Goal: Task Accomplishment & Management: Use online tool/utility

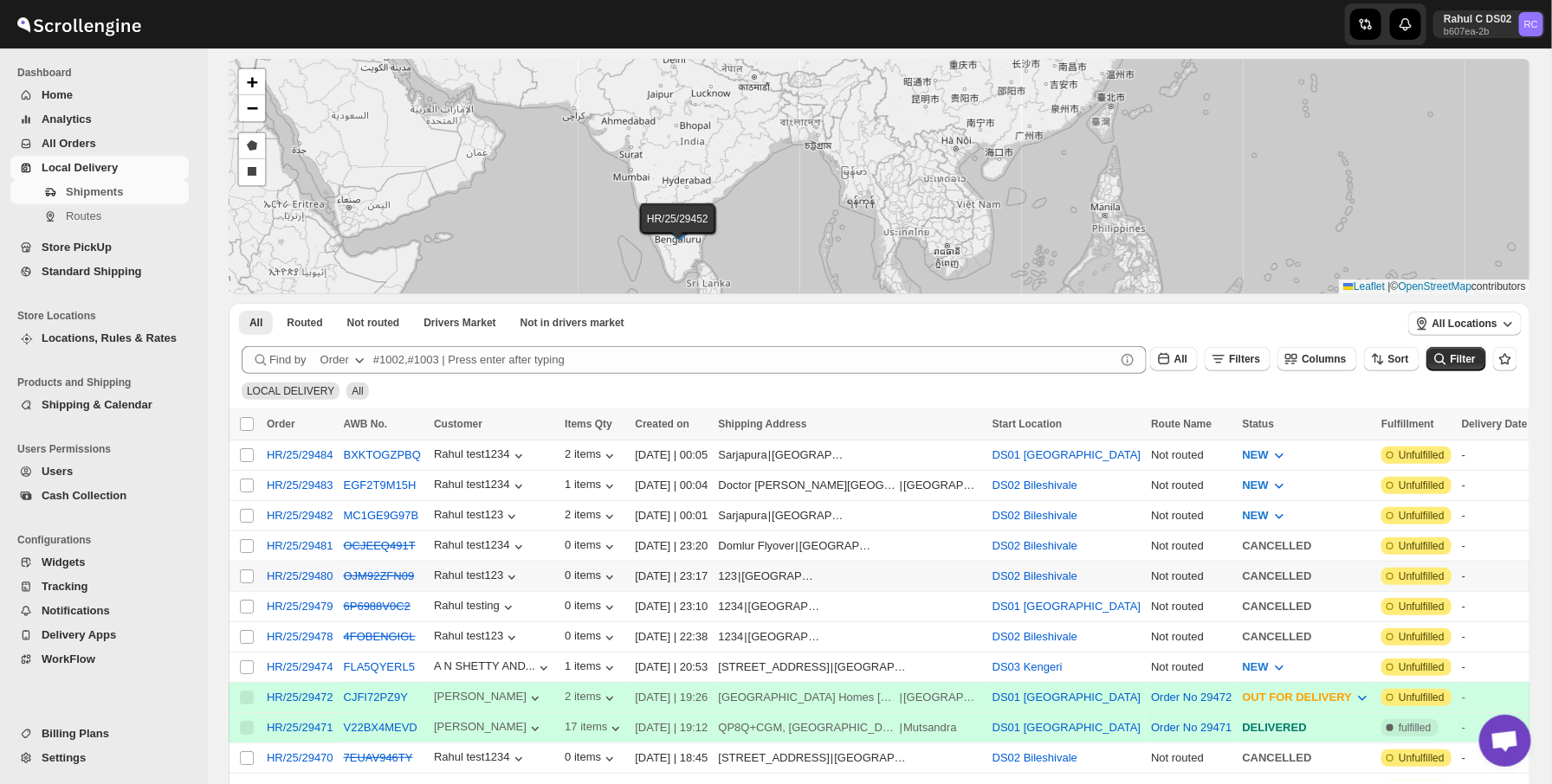
scroll to position [76, 0]
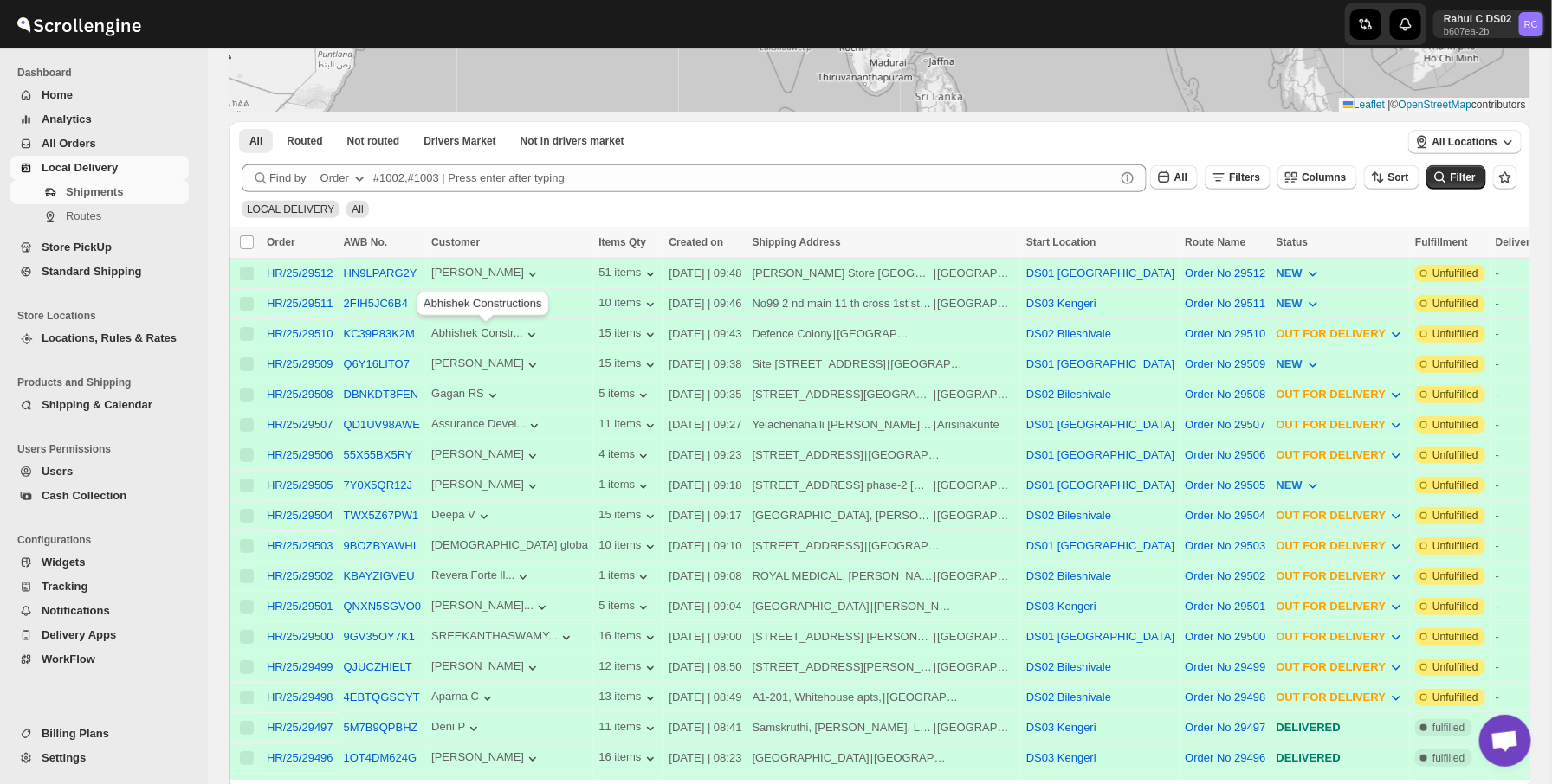
scroll to position [257, 0]
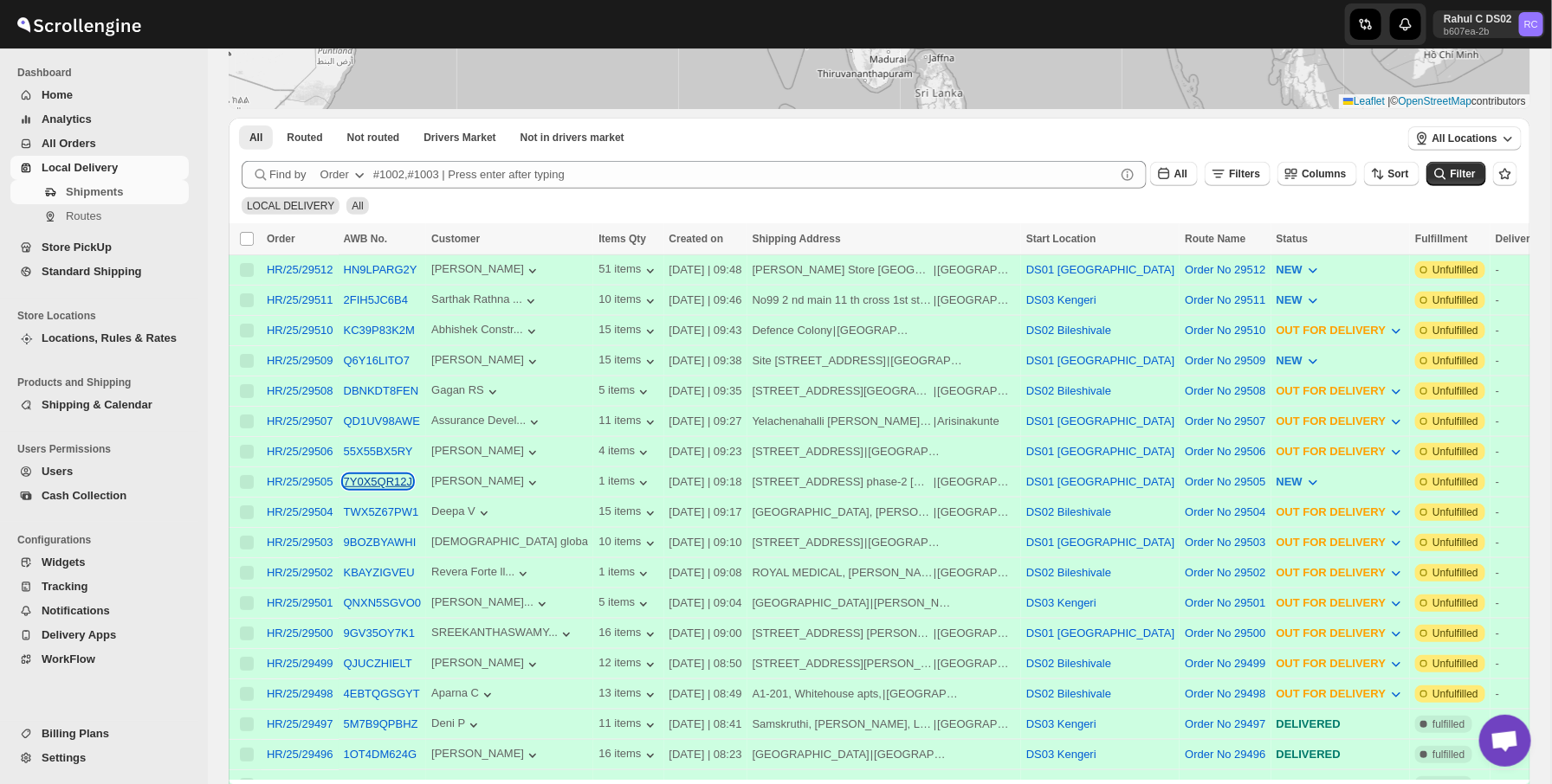
click at [387, 478] on button "7Y0X5QR12J" at bounding box center [378, 481] width 69 height 13
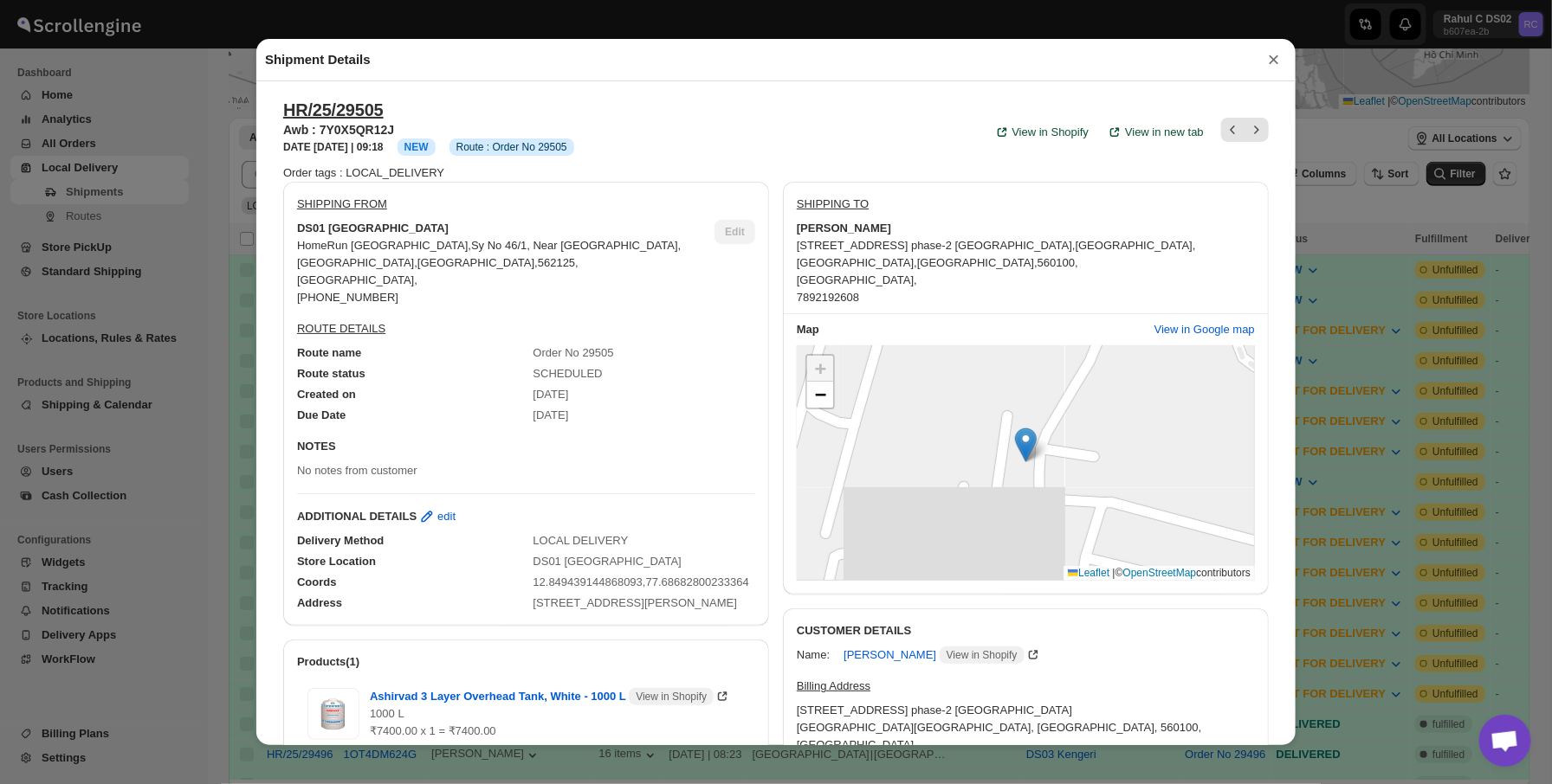
scroll to position [84, 0]
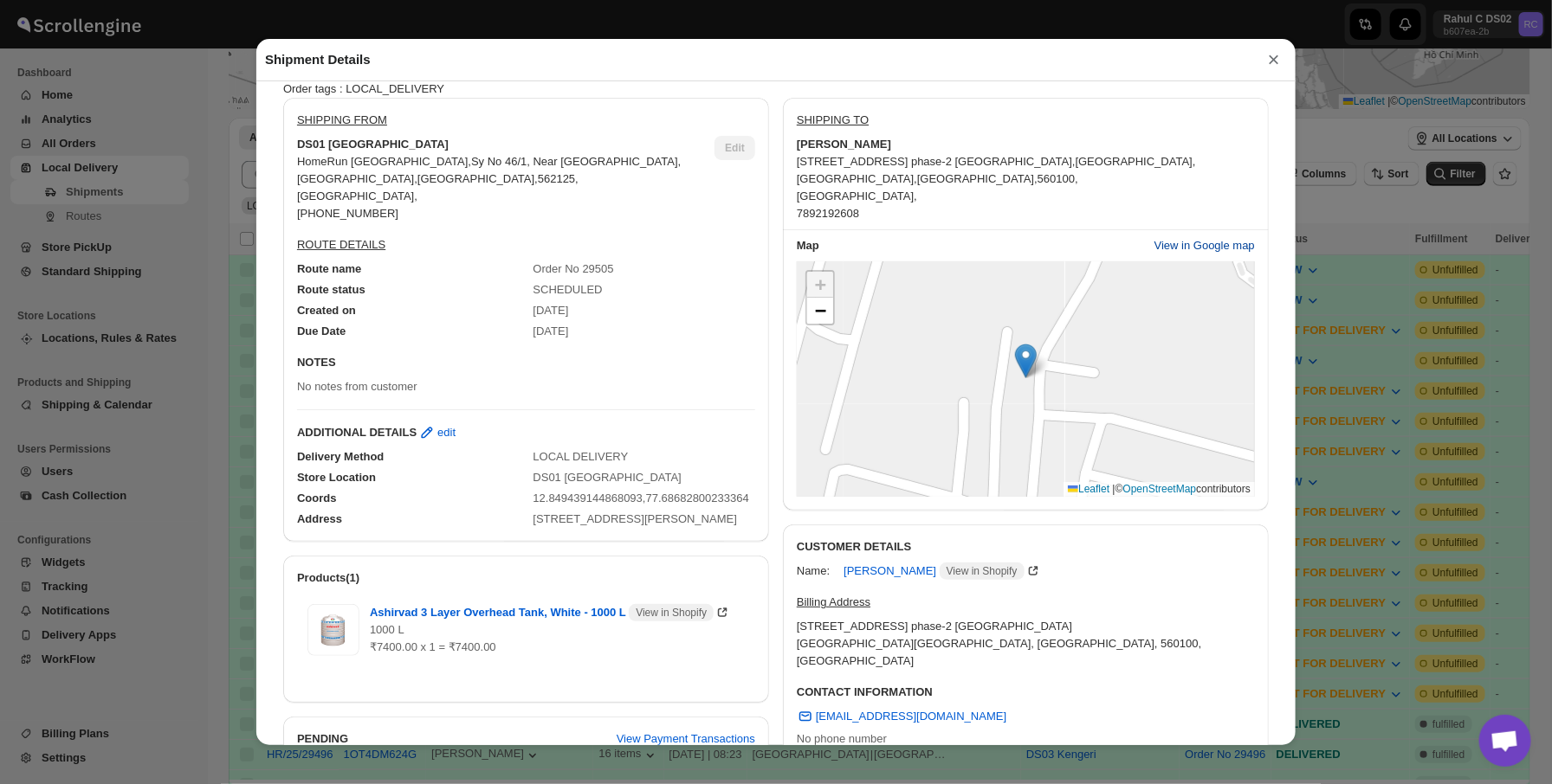
click at [1232, 242] on span "View in Google map" at bounding box center [1205, 246] width 101 height 18
click at [822, 317] on span "−" at bounding box center [821, 311] width 12 height 21
click at [815, 310] on span "−" at bounding box center [821, 311] width 12 height 21
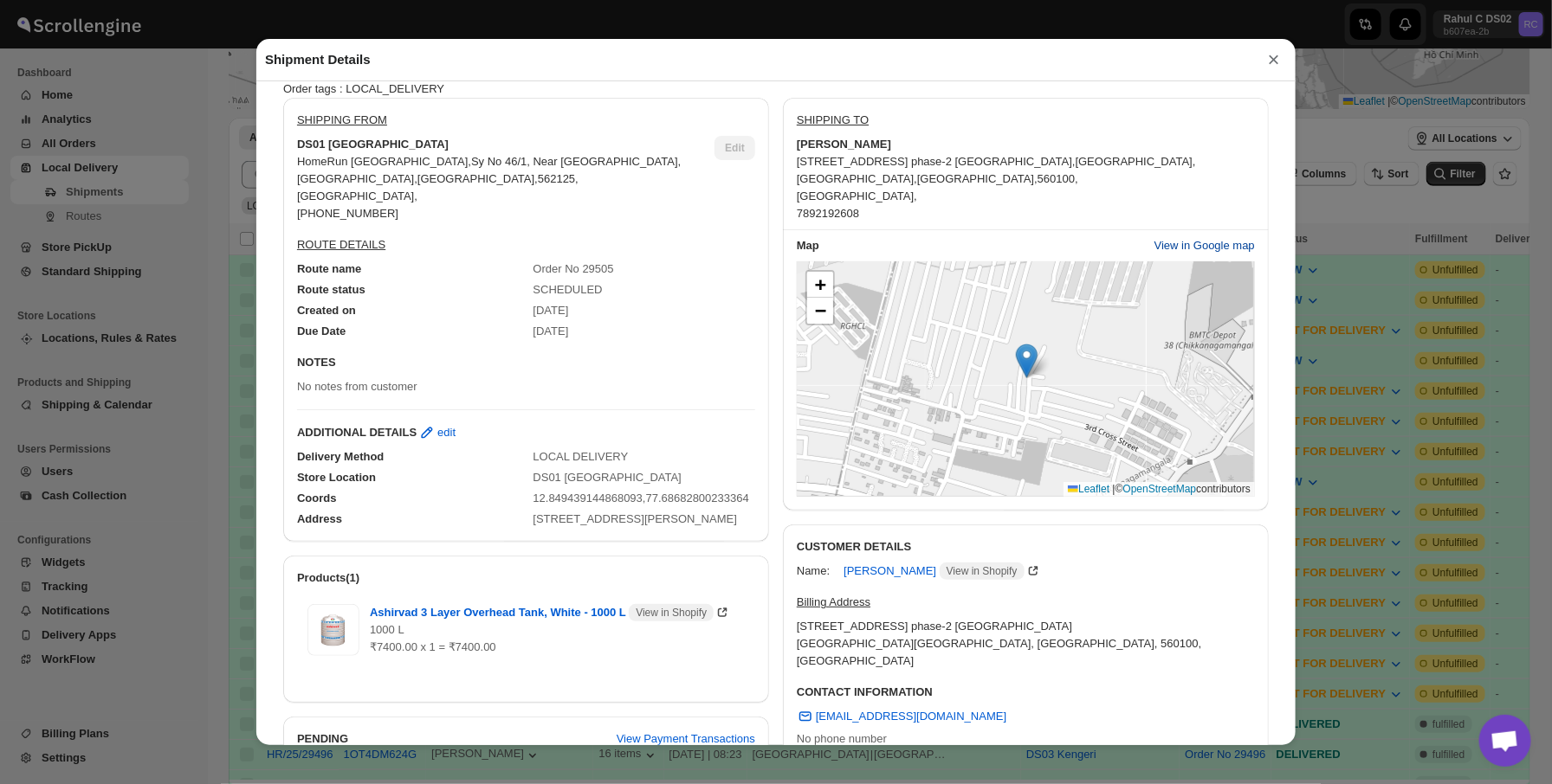
click at [1190, 245] on span "View in Google map" at bounding box center [1205, 246] width 101 height 18
click at [203, 430] on div "Shipment Details × HR/25/29505 Awb : 7Y0X5QR12J DATE [DATE] | 09:18 Info NEW In…" at bounding box center [776, 392] width 1552 height 784
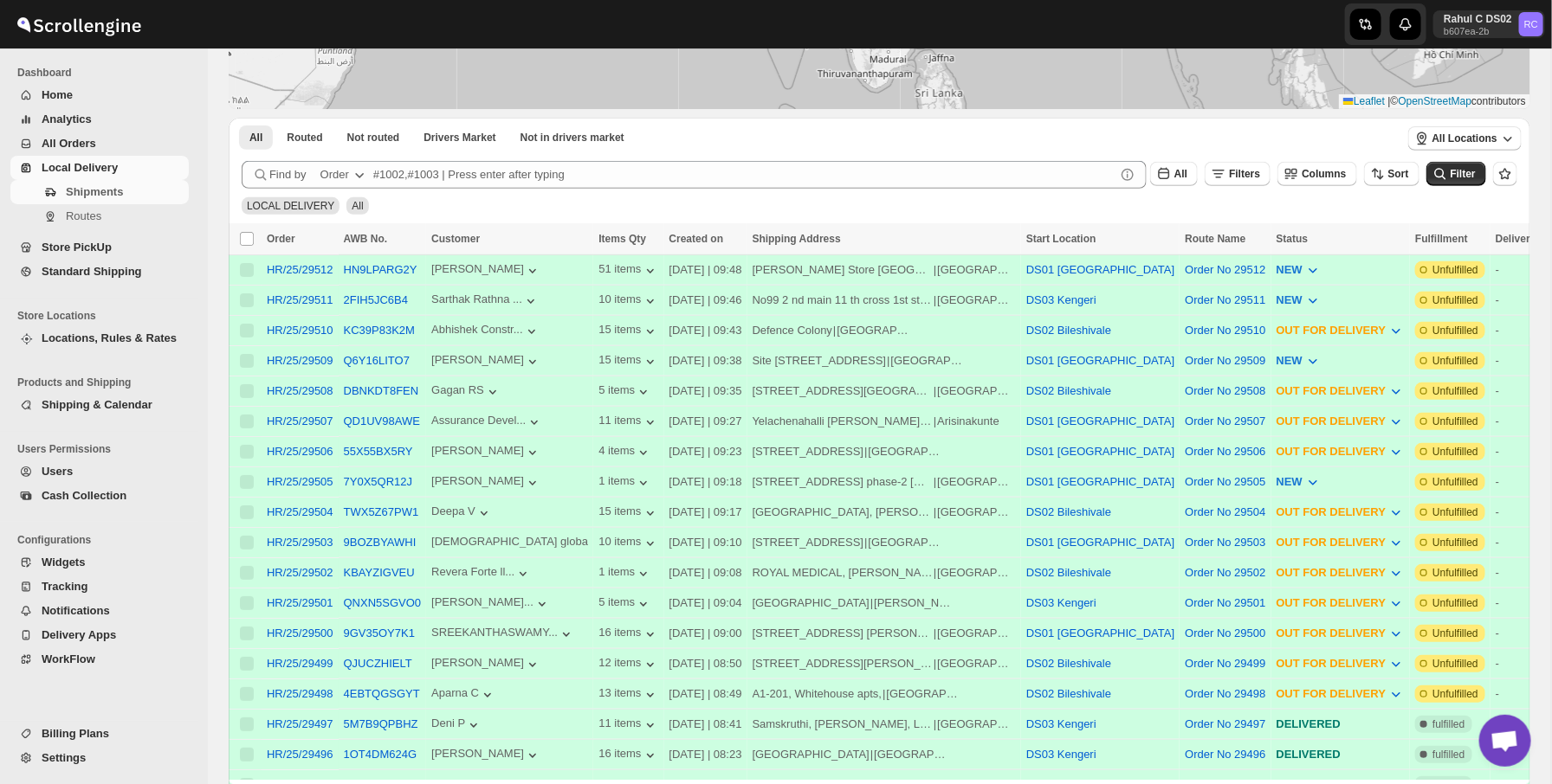
click at [104, 751] on span "Settings" at bounding box center [113, 758] width 143 height 18
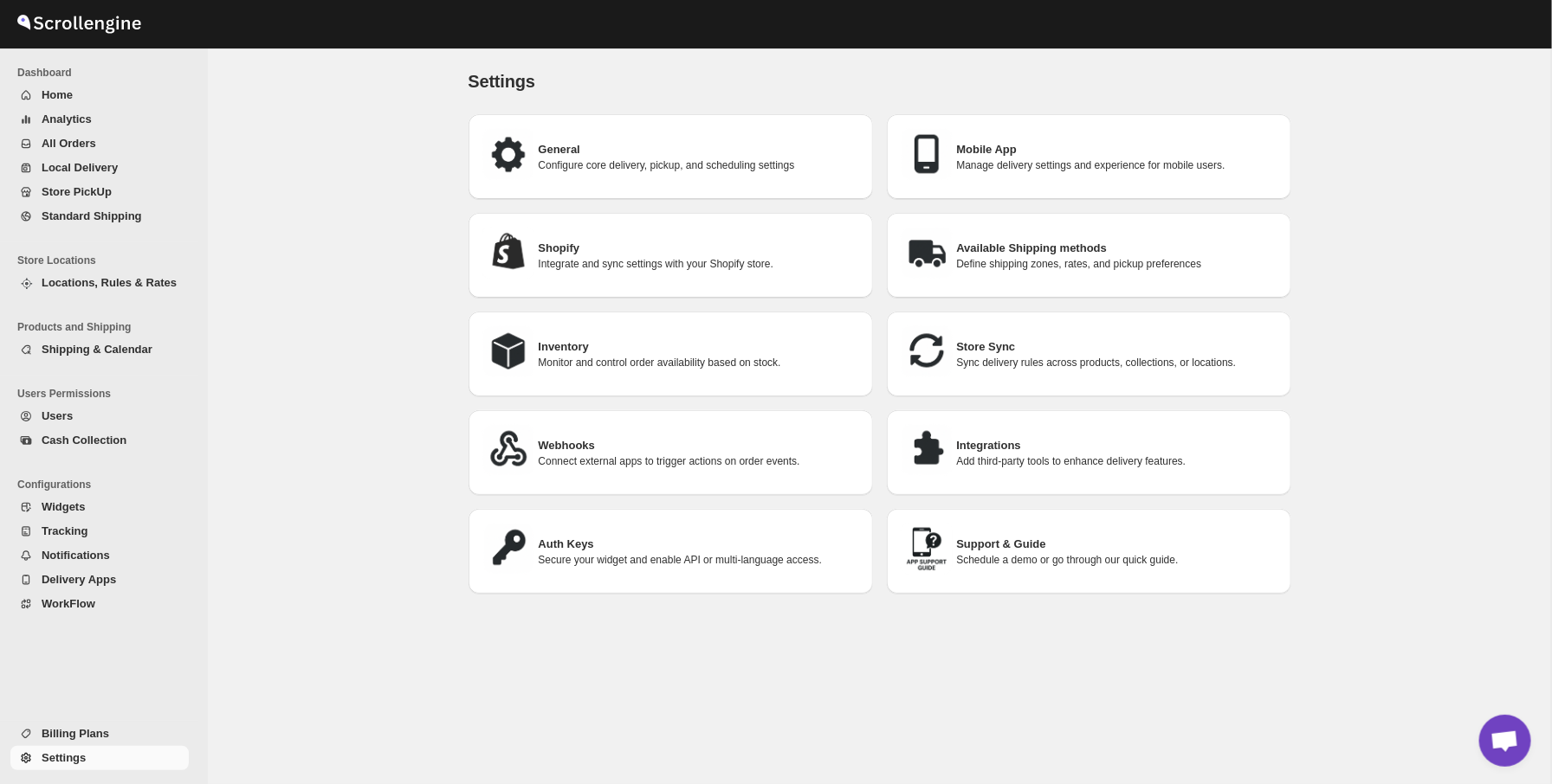
click at [104, 740] on span "Billing Plans" at bounding box center [75, 734] width 67 height 13
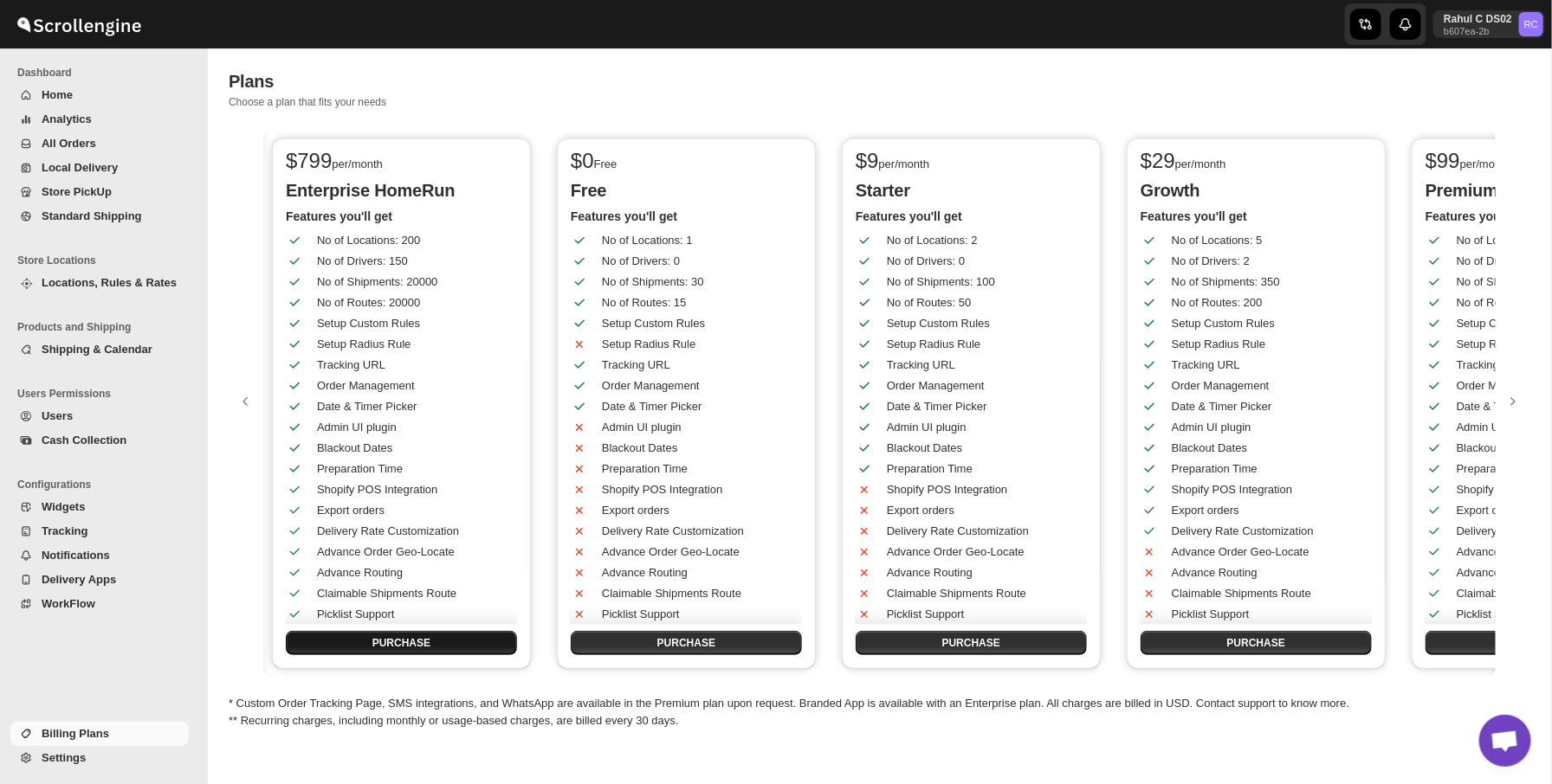
click at [427, 643] on span "PURCHASE" at bounding box center [402, 643] width 58 height 14
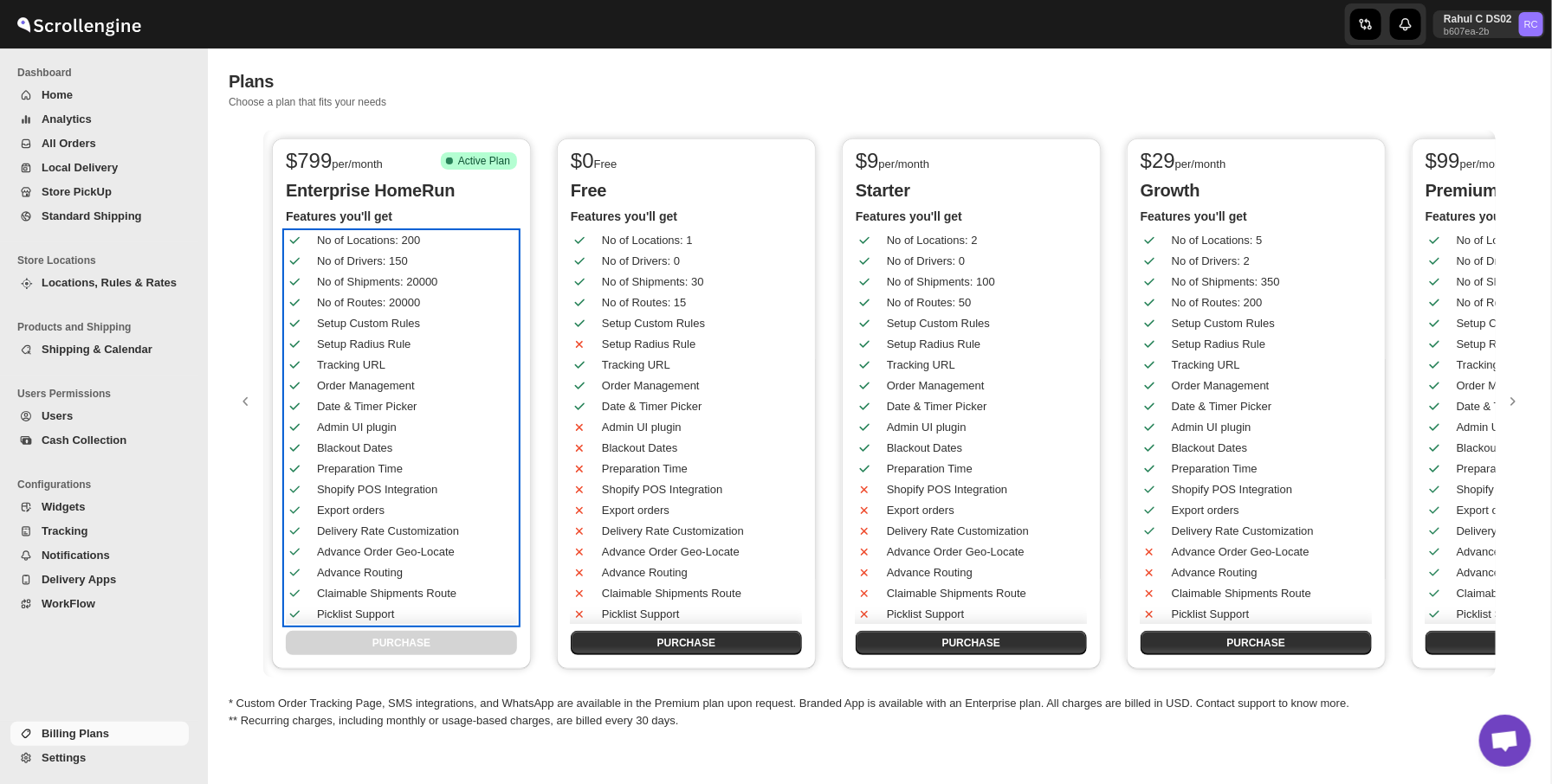
click at [362, 537] on div "Advance Order Geo-Locate" at bounding box center [390, 545] width 236 height 31
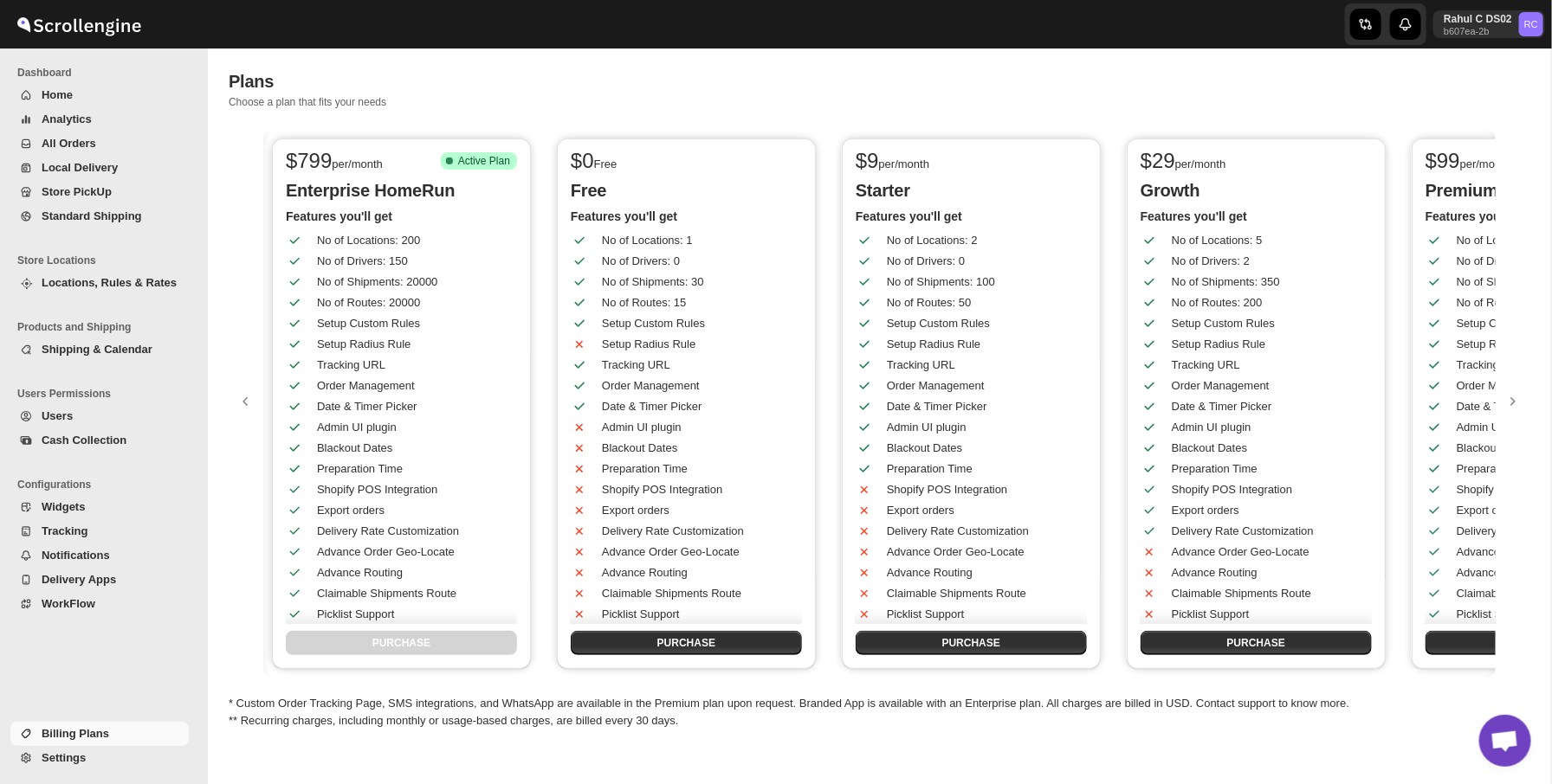
click at [422, 642] on div "PURCHASE" at bounding box center [401, 642] width 231 height 24
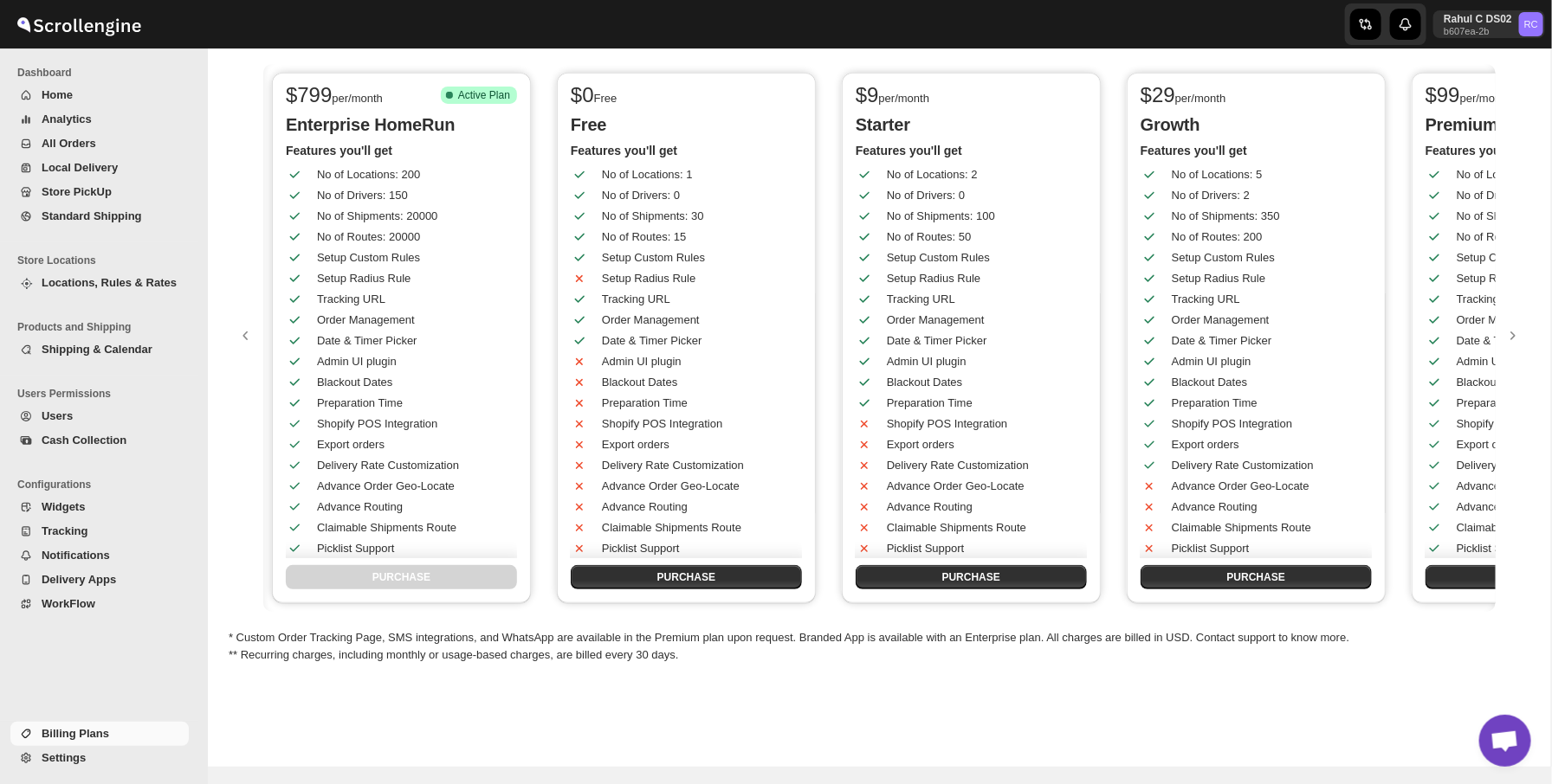
scroll to position [135, 0]
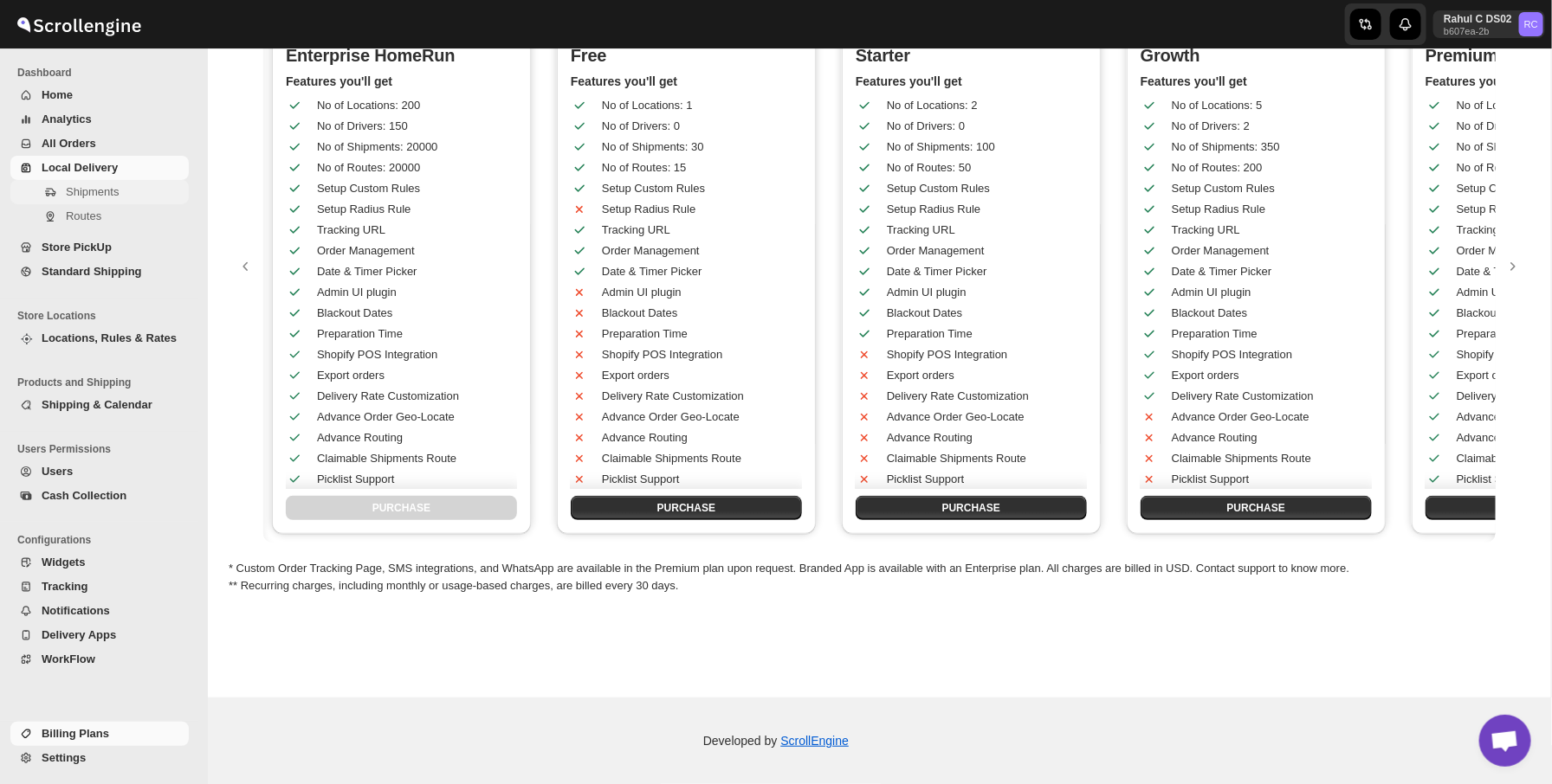
click at [105, 192] on span "Shipments" at bounding box center [92, 191] width 53 height 13
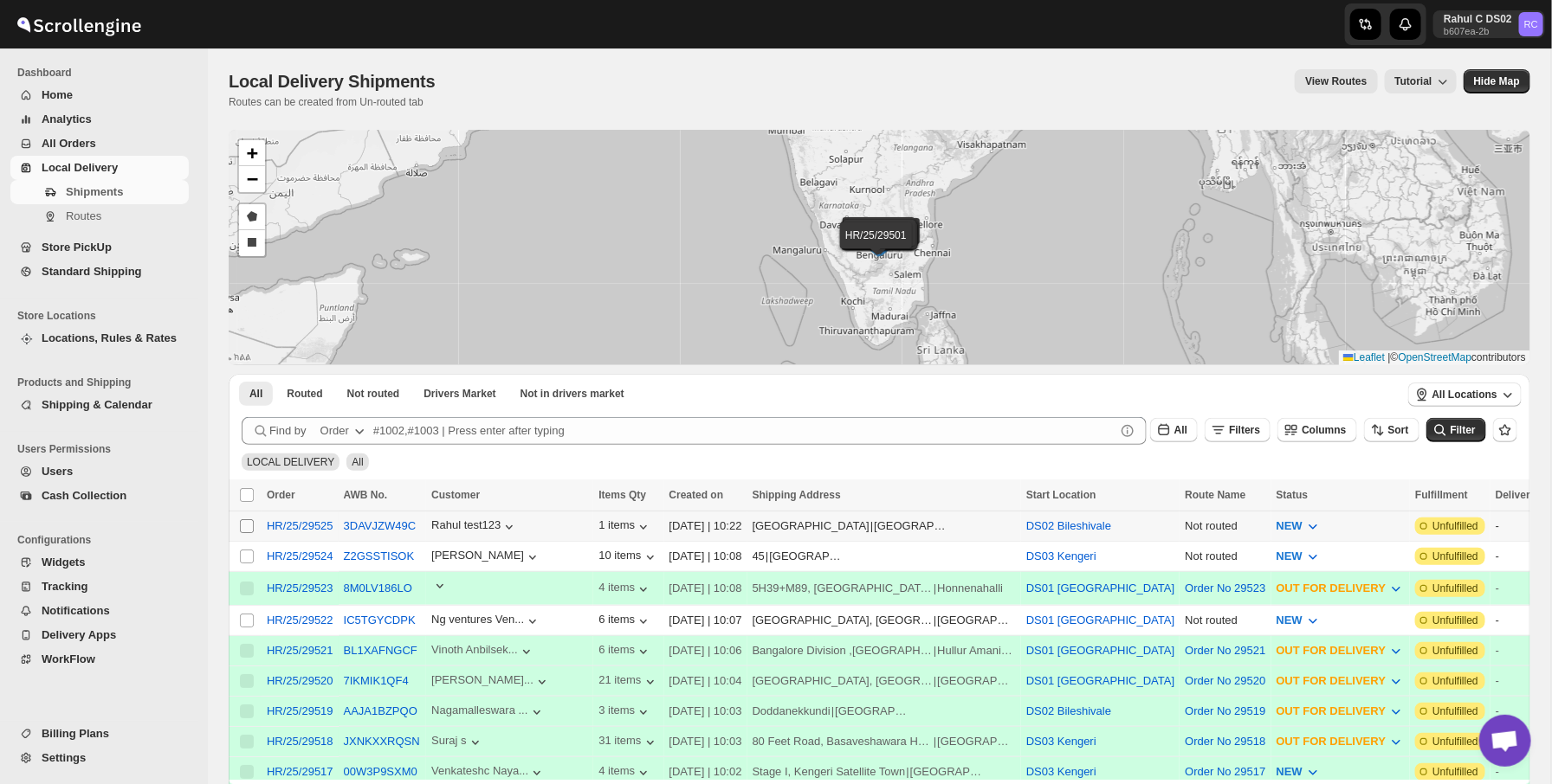
click at [243, 530] on input "Select shipment" at bounding box center [247, 527] width 14 height 14
checkbox input "true"
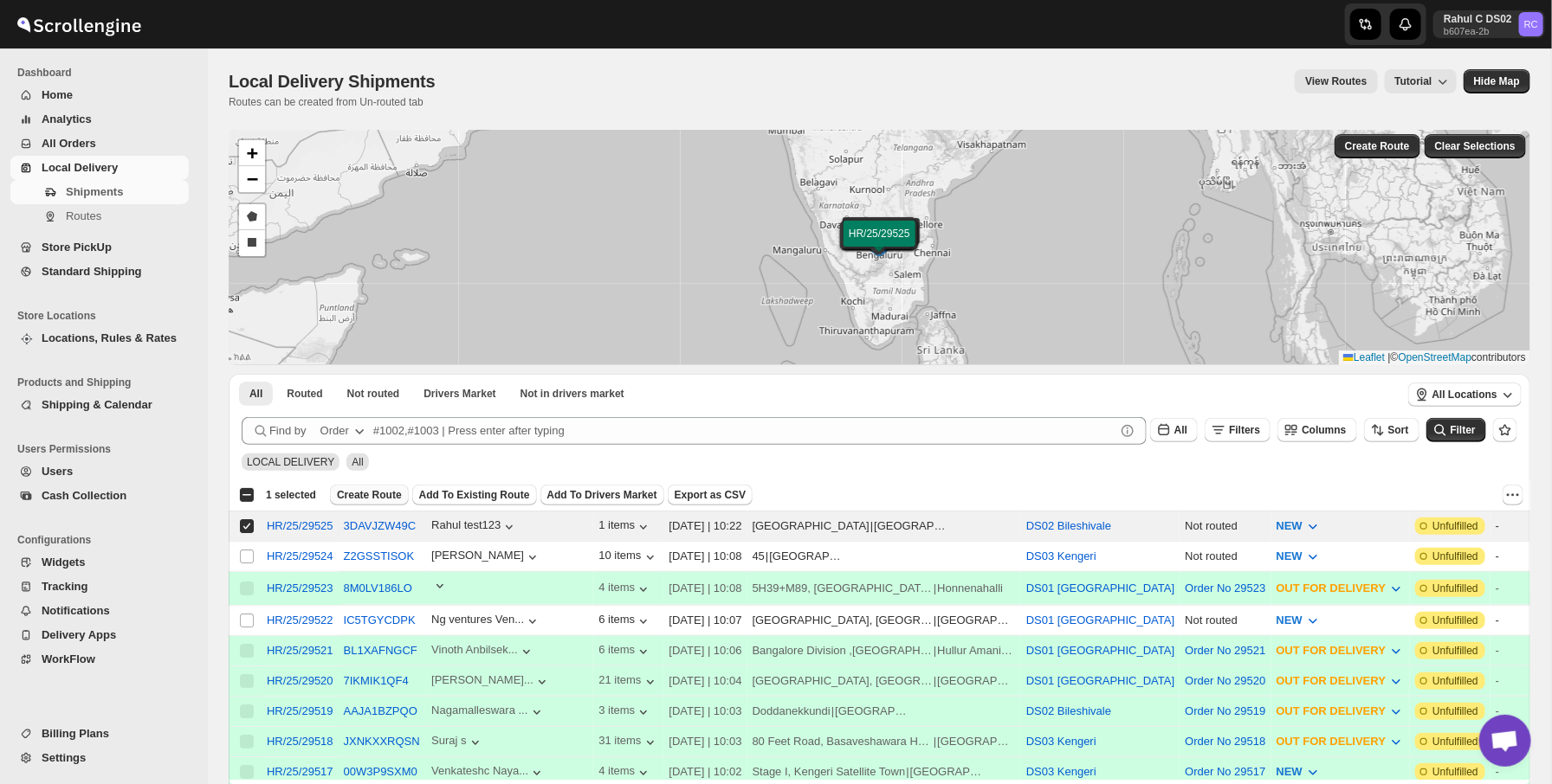
click at [372, 496] on span "Create Route" at bounding box center [369, 496] width 65 height 14
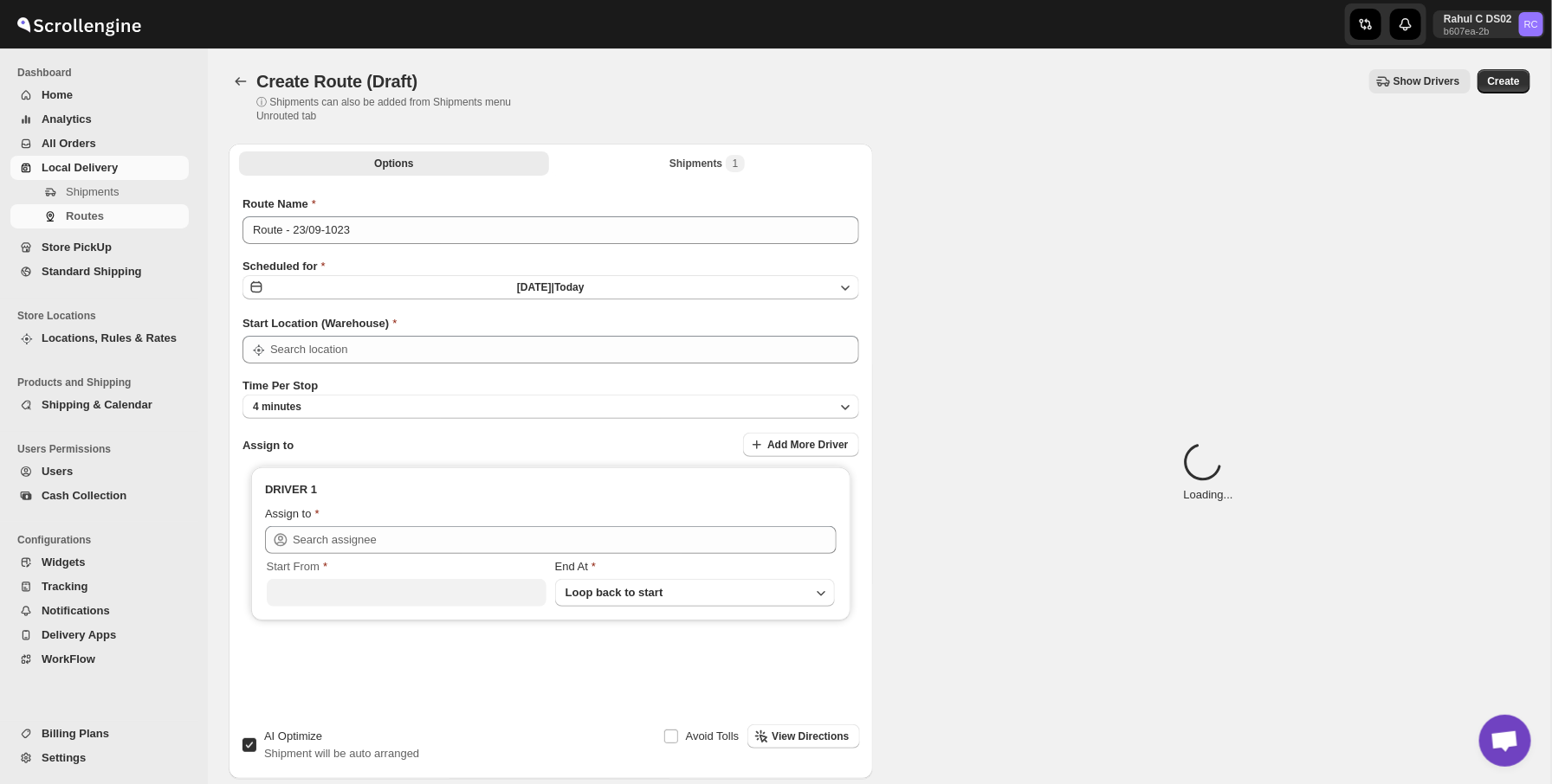
type input "DS02 Bileshivale"
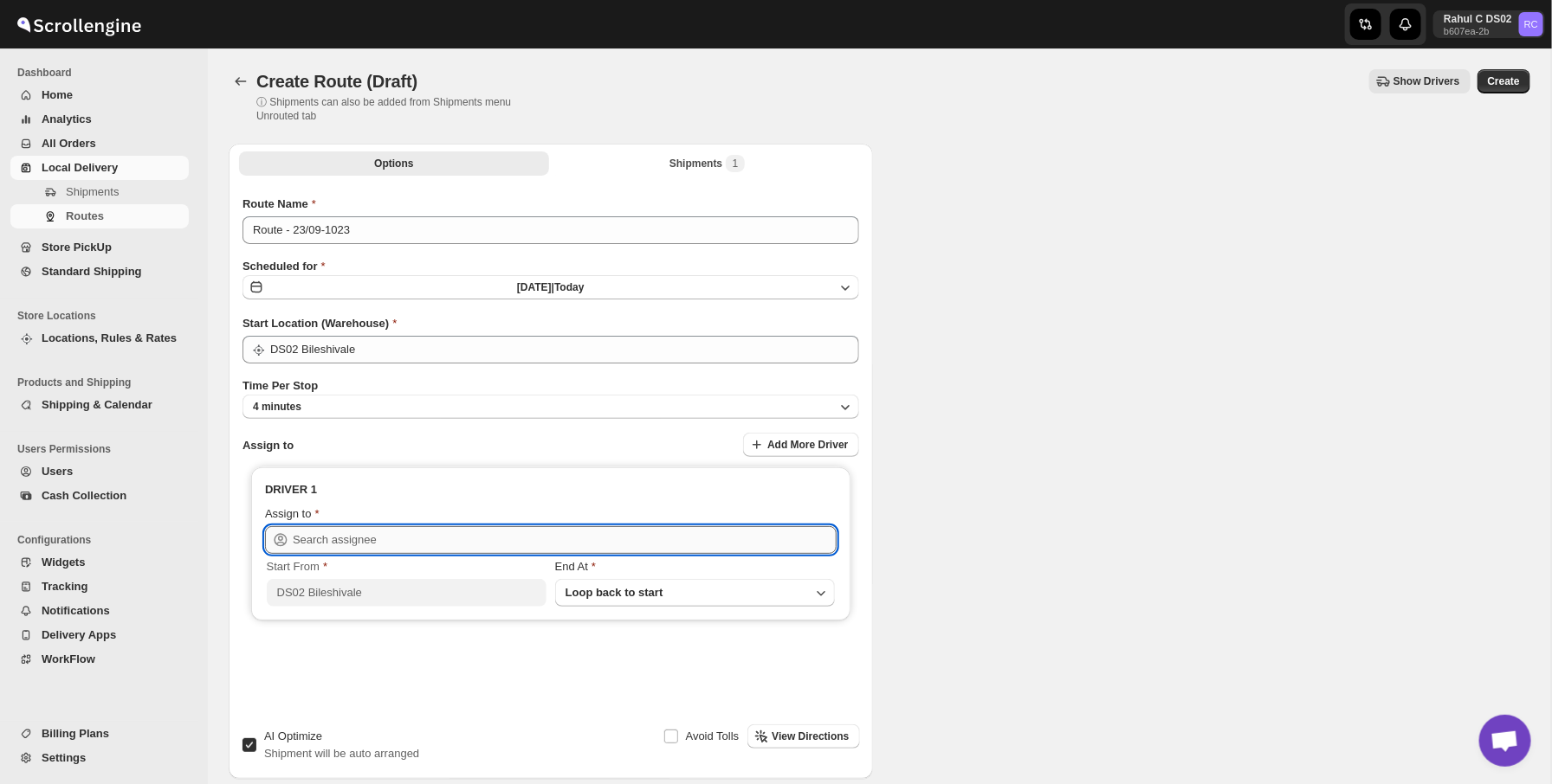
click at [416, 537] on input "text" at bounding box center [565, 540] width 544 height 27
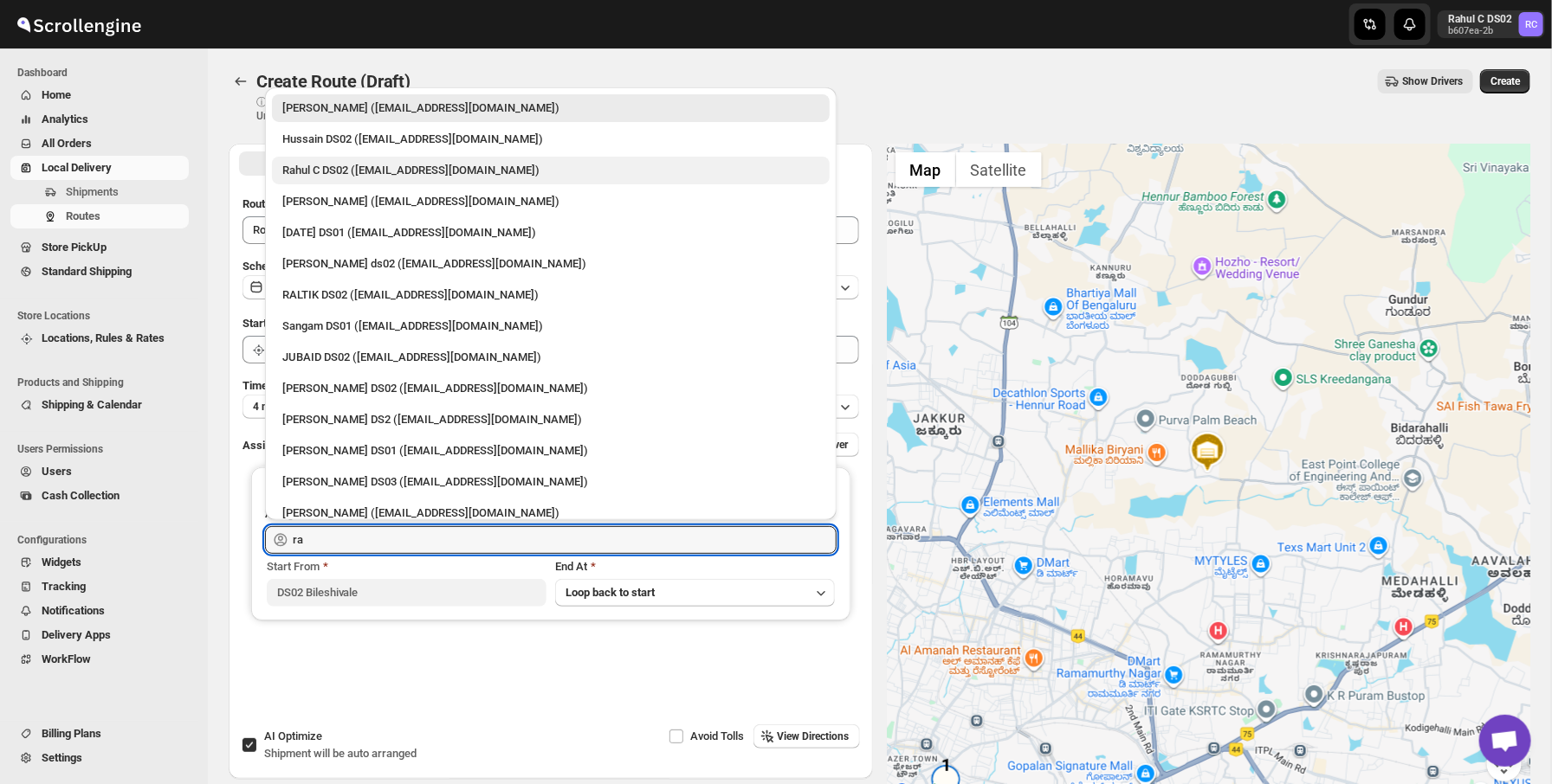
click at [429, 166] on div "Rahul C DS02 (rahul.chopra@home-run.co)" at bounding box center [551, 171] width 537 height 18
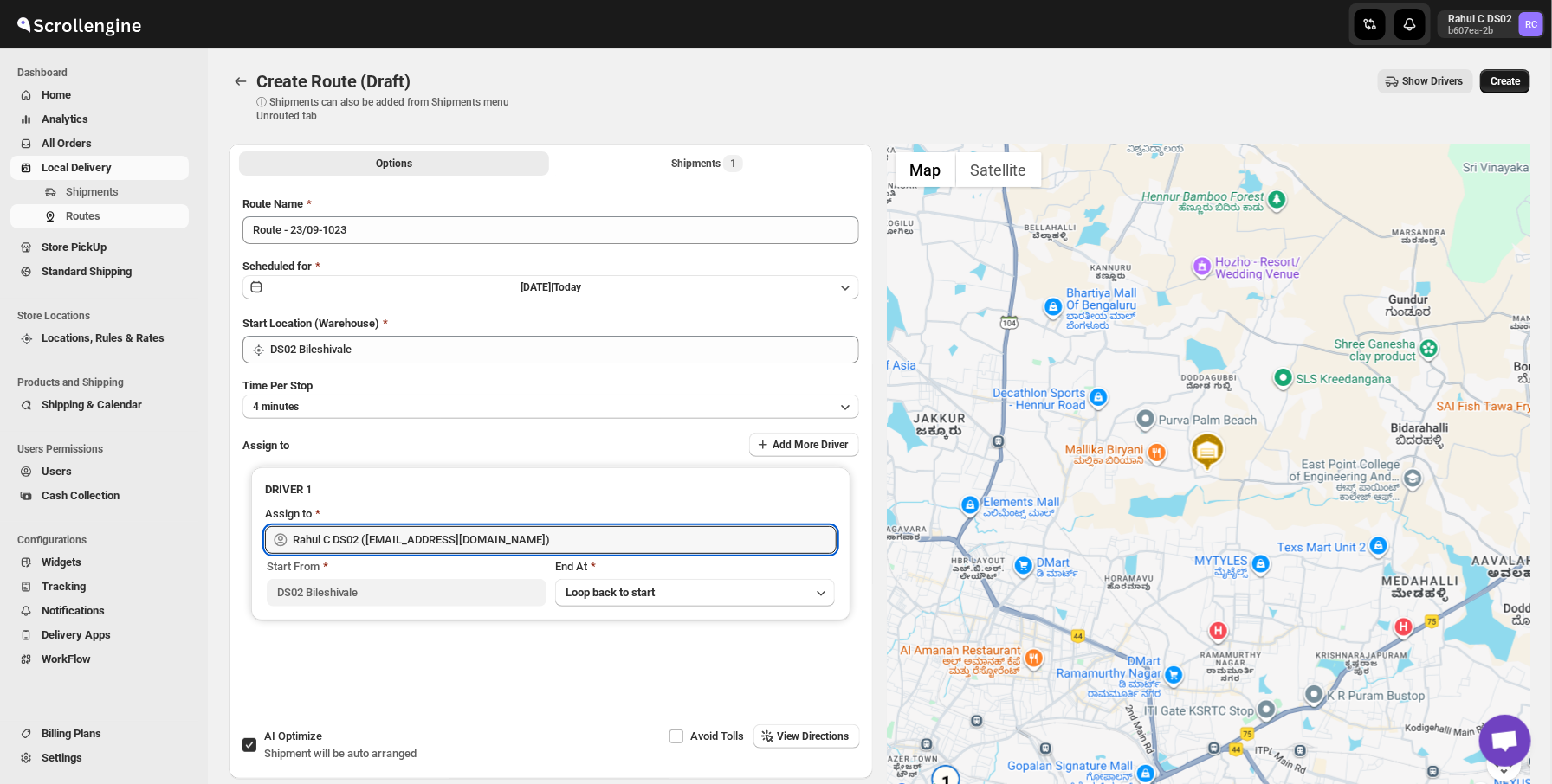
type input "Rahul C DS02 (rahul.chopra@home-run.co)"
click at [1508, 69] on button "Create" at bounding box center [1505, 81] width 50 height 24
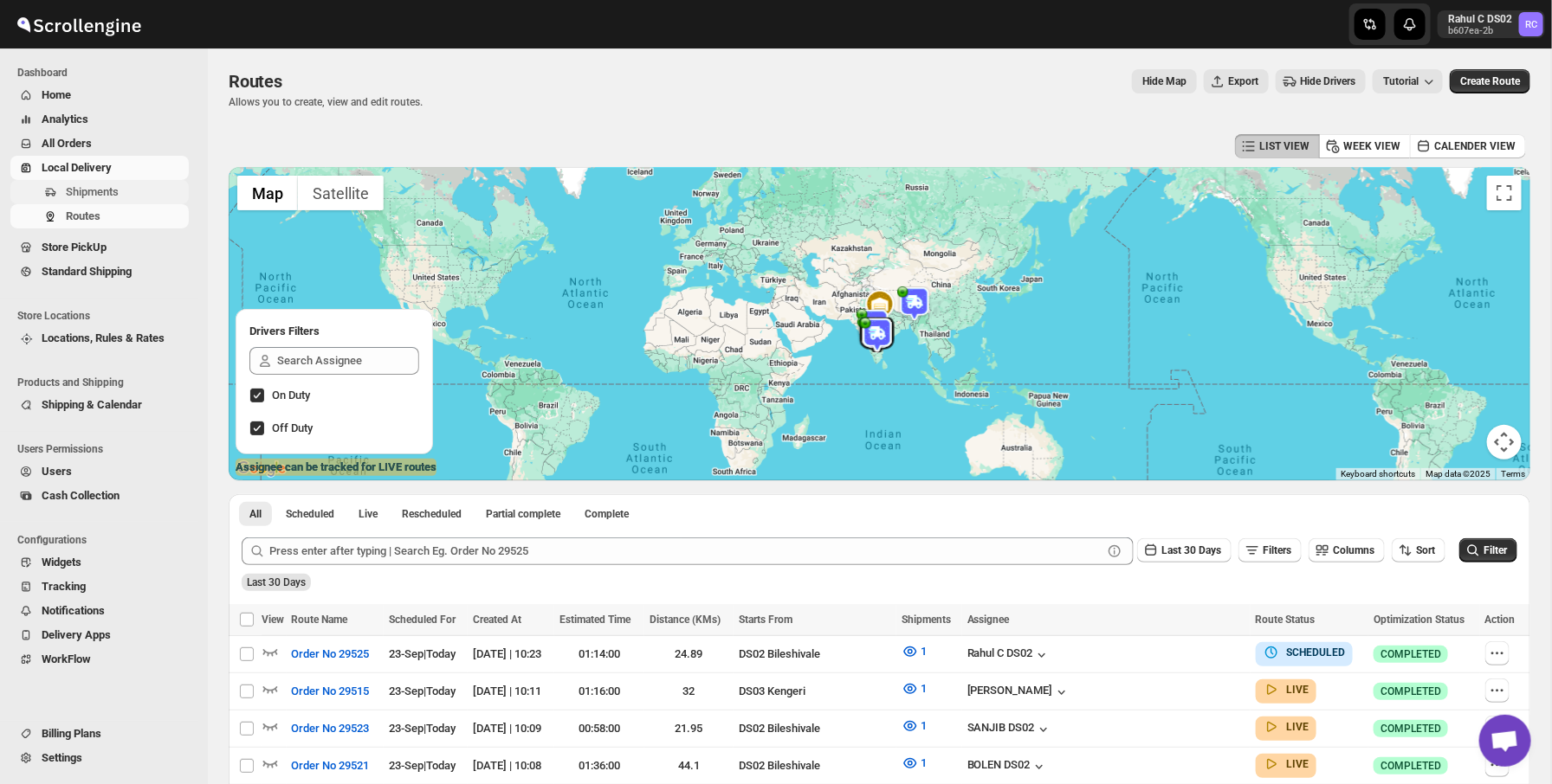
click at [135, 192] on span "Shipments" at bounding box center [125, 192] width 120 height 18
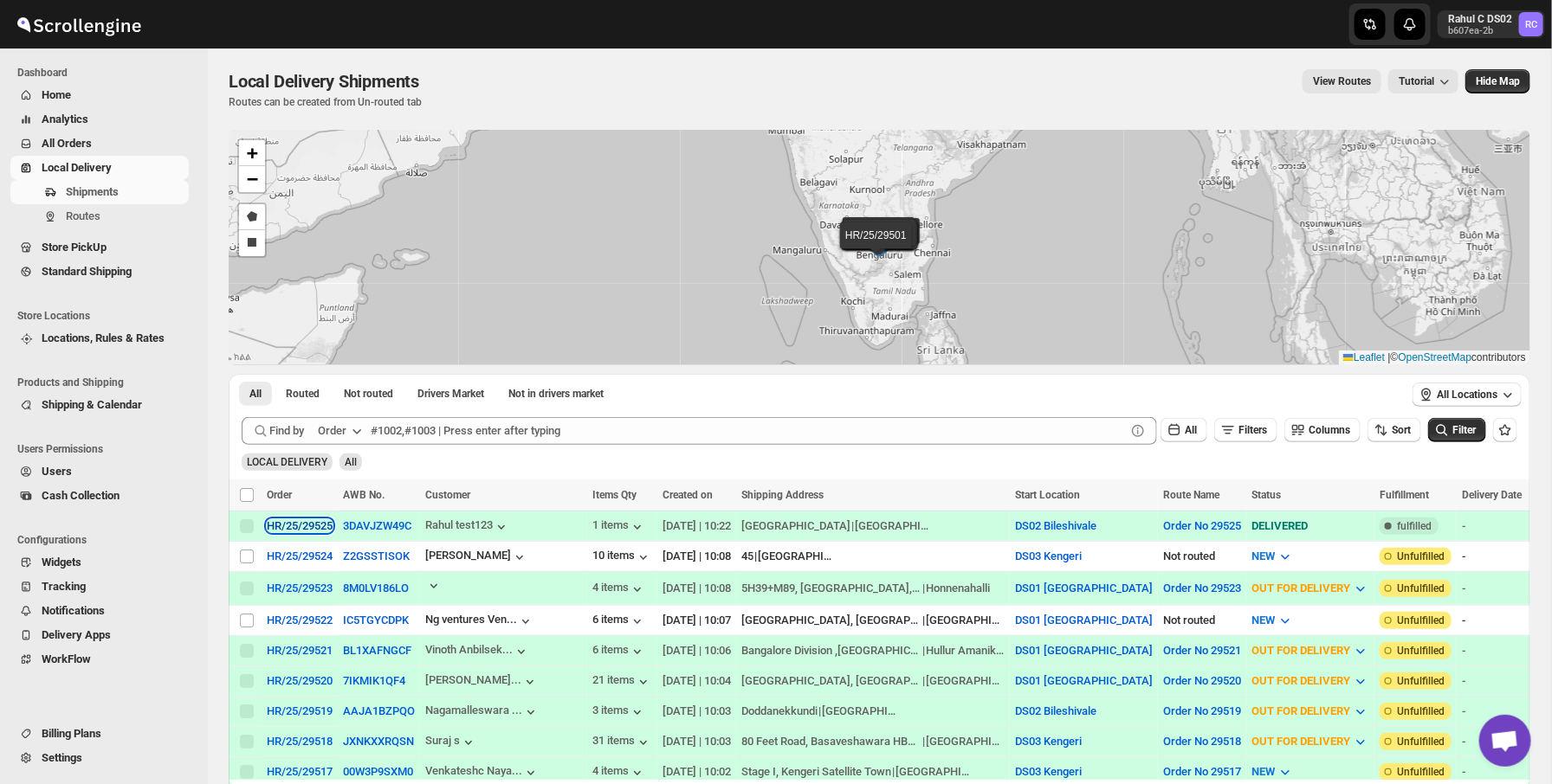
click at [317, 525] on div "HR/25/29525" at bounding box center [299, 526] width 66 height 13
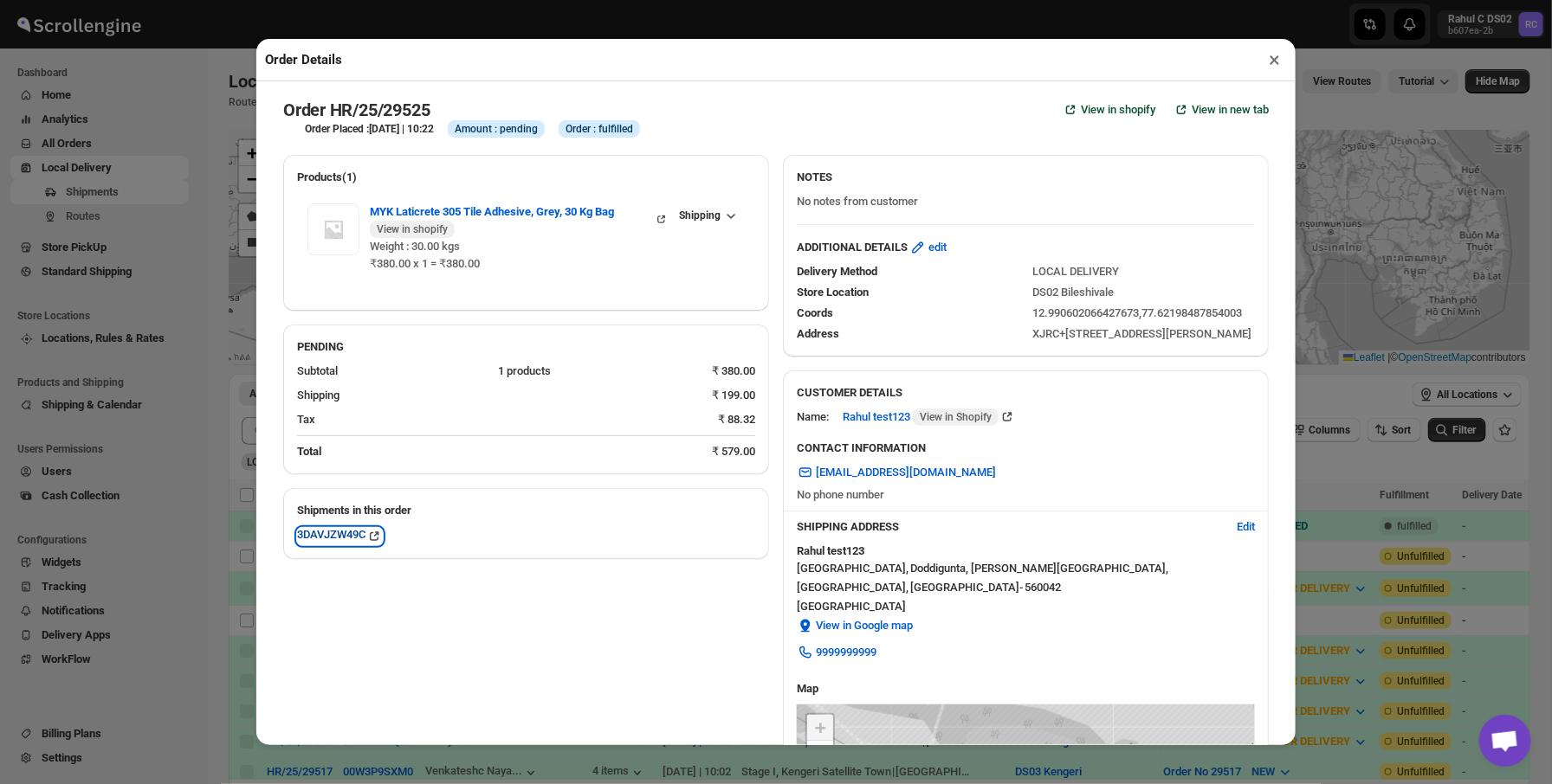
click at [332, 534] on div "3DAVJZW49C" at bounding box center [340, 537] width 86 height 18
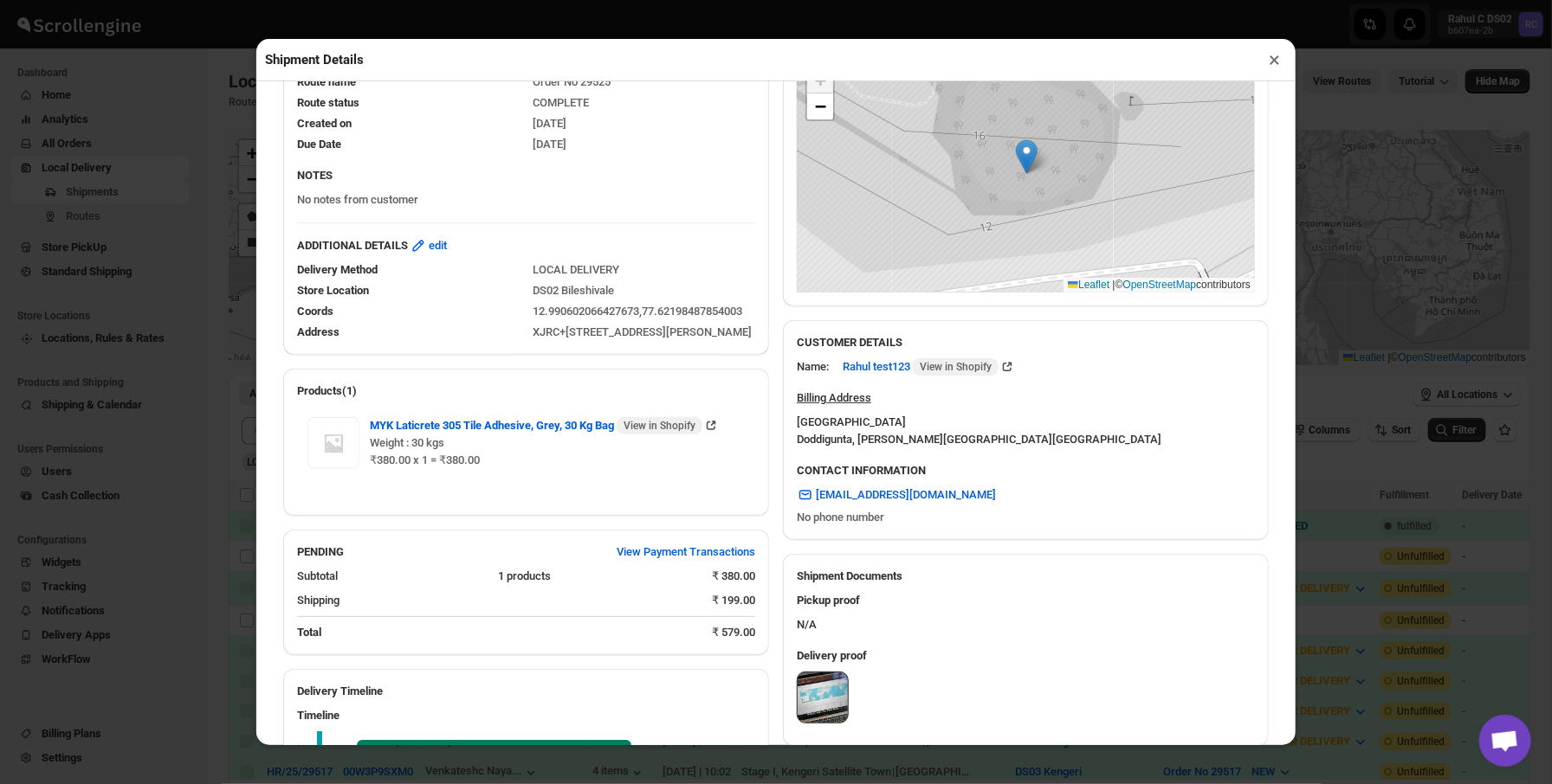
scroll to position [289, 0]
click at [824, 672] on img at bounding box center [822, 696] width 50 height 50
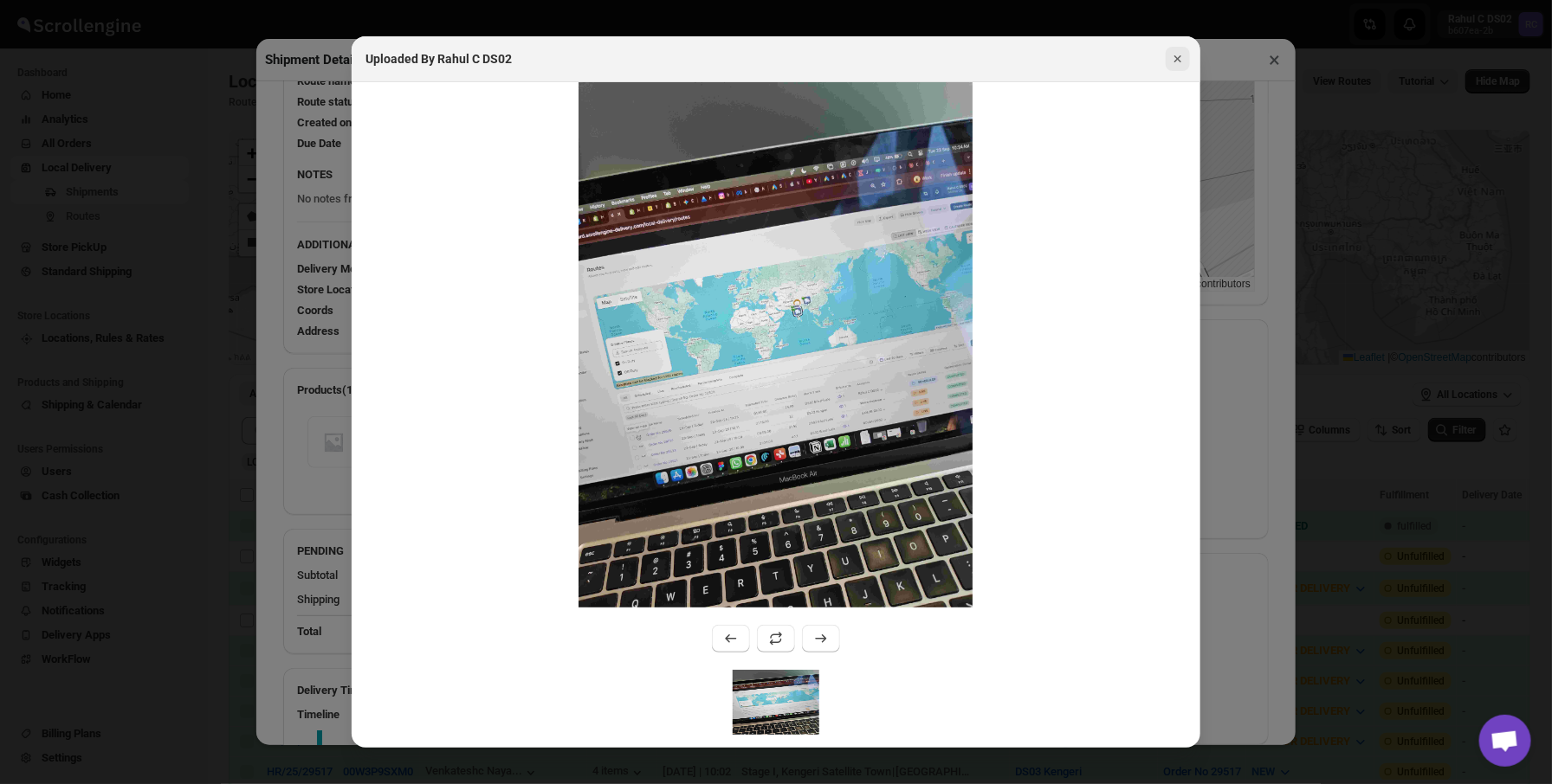
click at [1184, 59] on icon "Close" at bounding box center [1178, 59] width 18 height 18
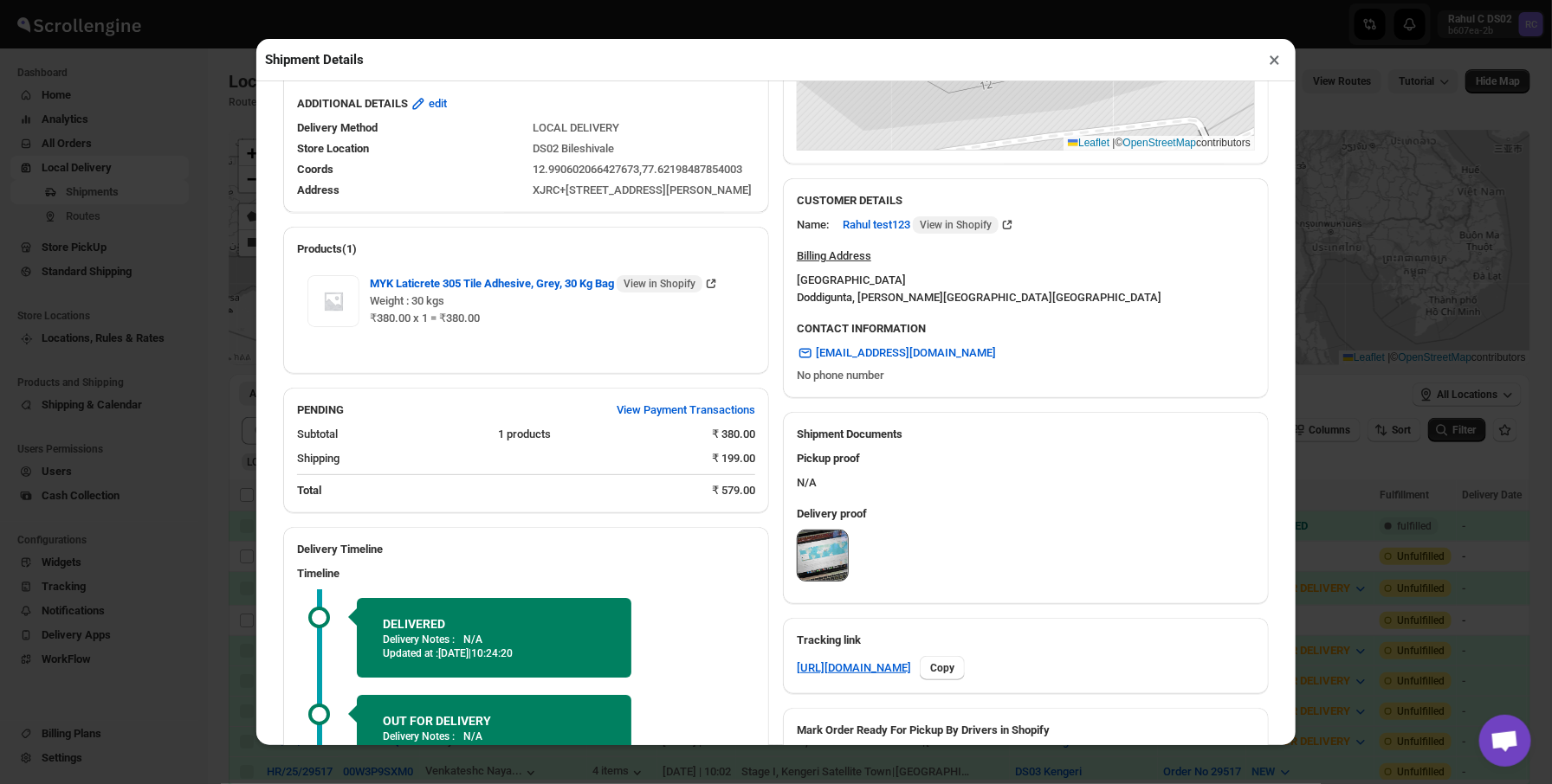
scroll to position [733, 0]
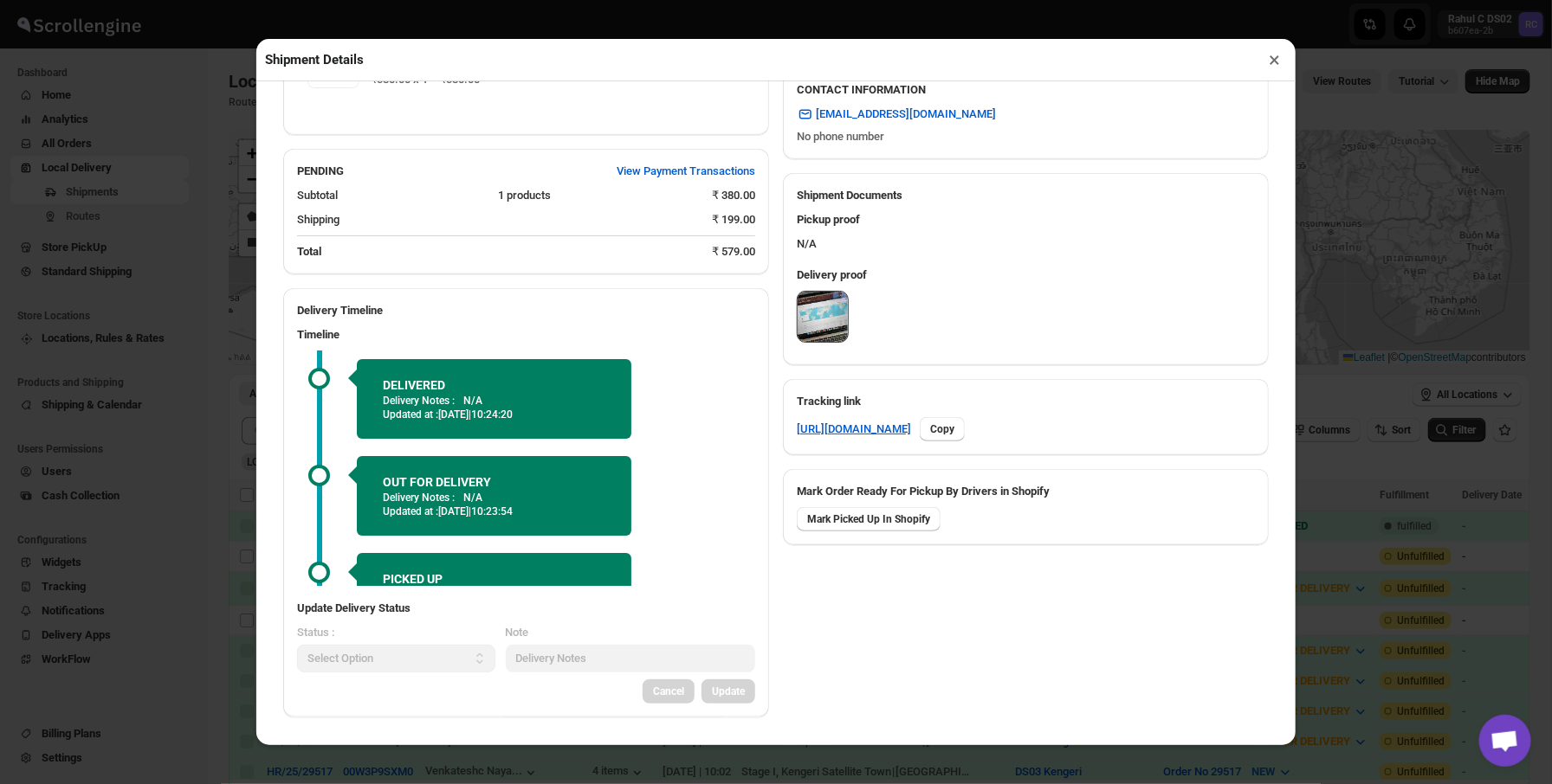
click at [835, 292] on img at bounding box center [822, 317] width 50 height 50
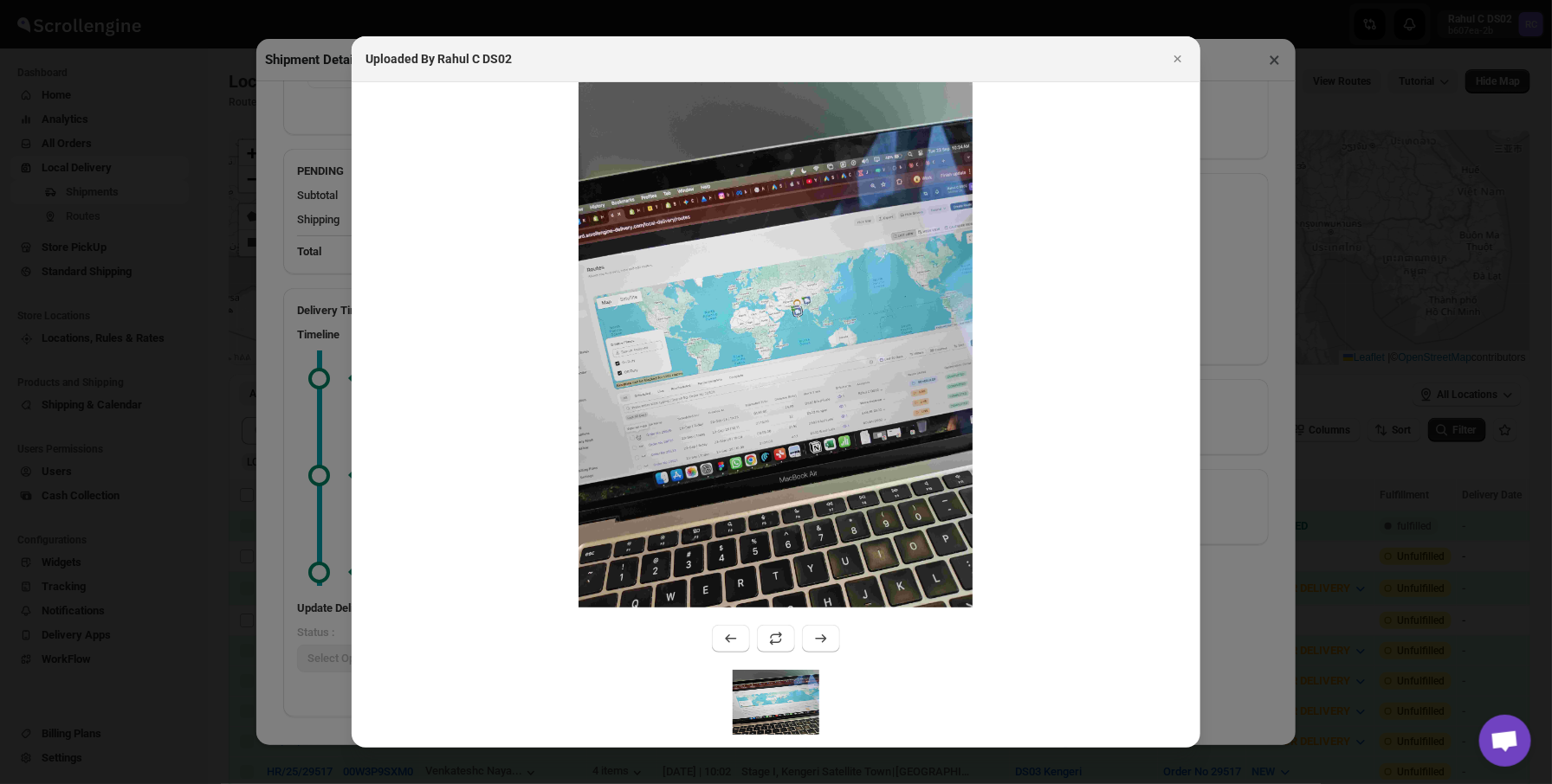
click at [806, 655] on div ":r2gk:" at bounding box center [776, 376] width 849 height 588
click at [817, 639] on icon ":r2gk:" at bounding box center [822, 639] width 18 height 18
click at [1204, 403] on div at bounding box center [776, 392] width 1552 height 784
